Goal: Transaction & Acquisition: Purchase product/service

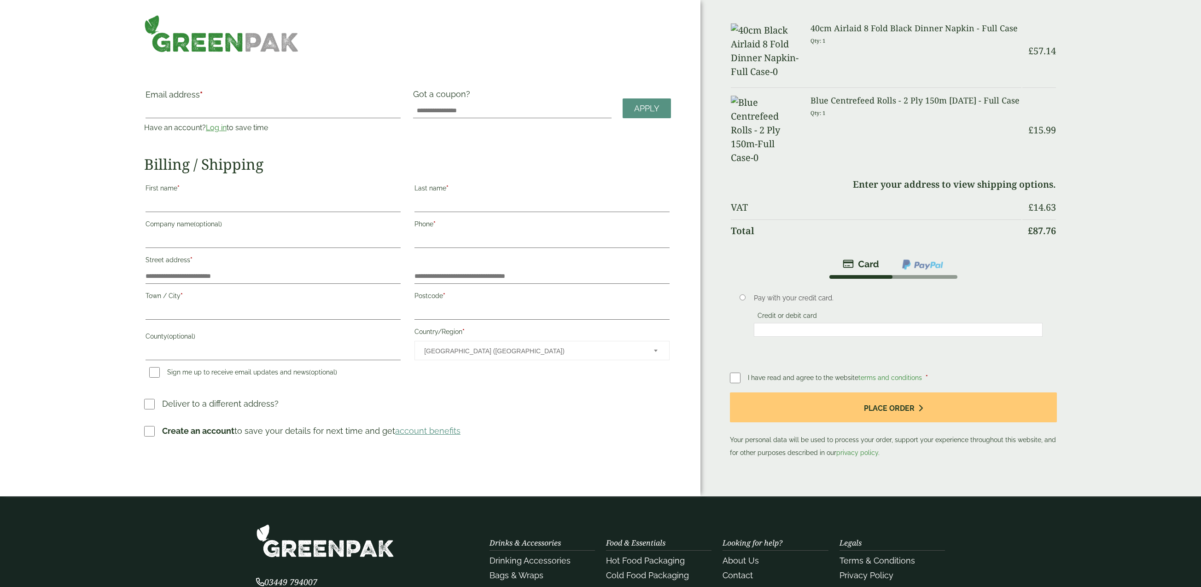
click at [175, 45] on img at bounding box center [221, 34] width 155 height 38
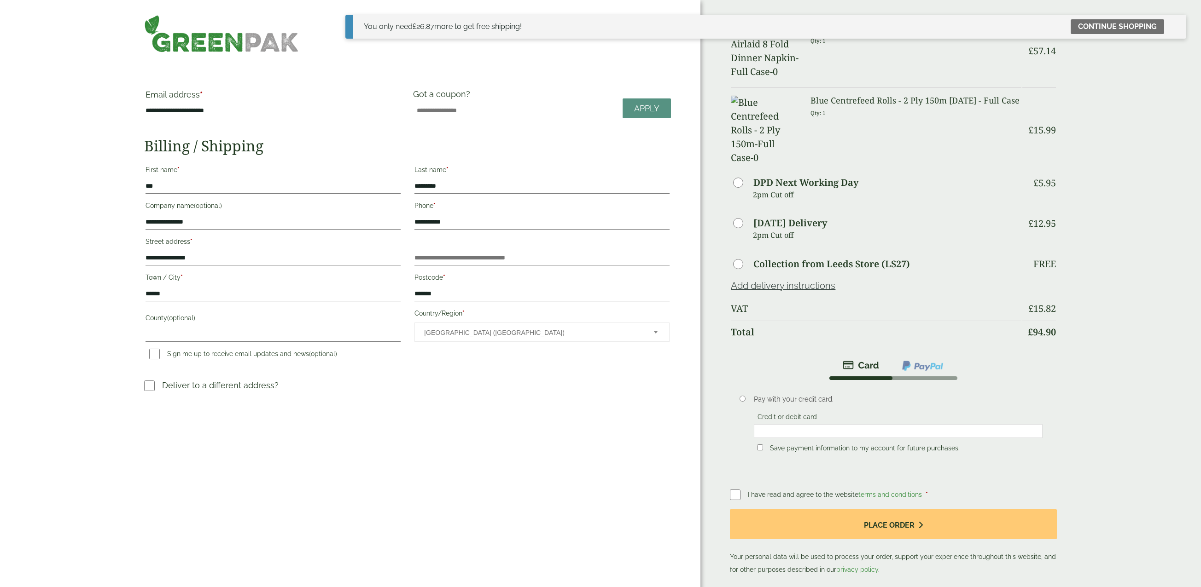
click at [776, 228] on p "2pm Cut off" at bounding box center [887, 235] width 268 height 14
click at [738, 214] on td "Saturday Delivery 2pm Cut off" at bounding box center [876, 234] width 290 height 40
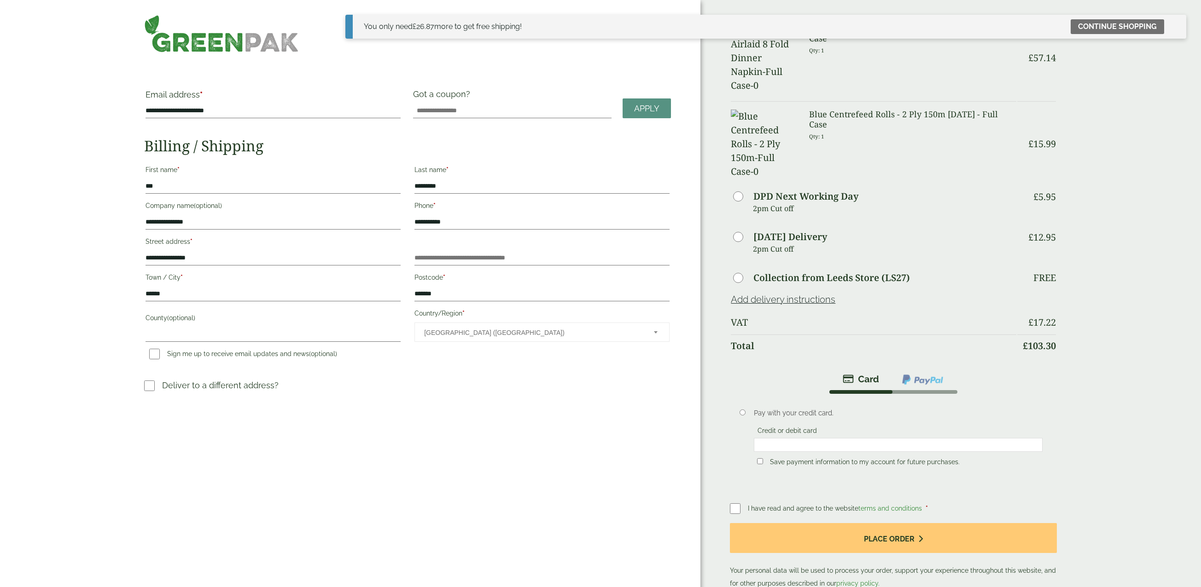
click at [937, 374] on img at bounding box center [922, 380] width 43 height 12
